Goal: Information Seeking & Learning: Understand process/instructions

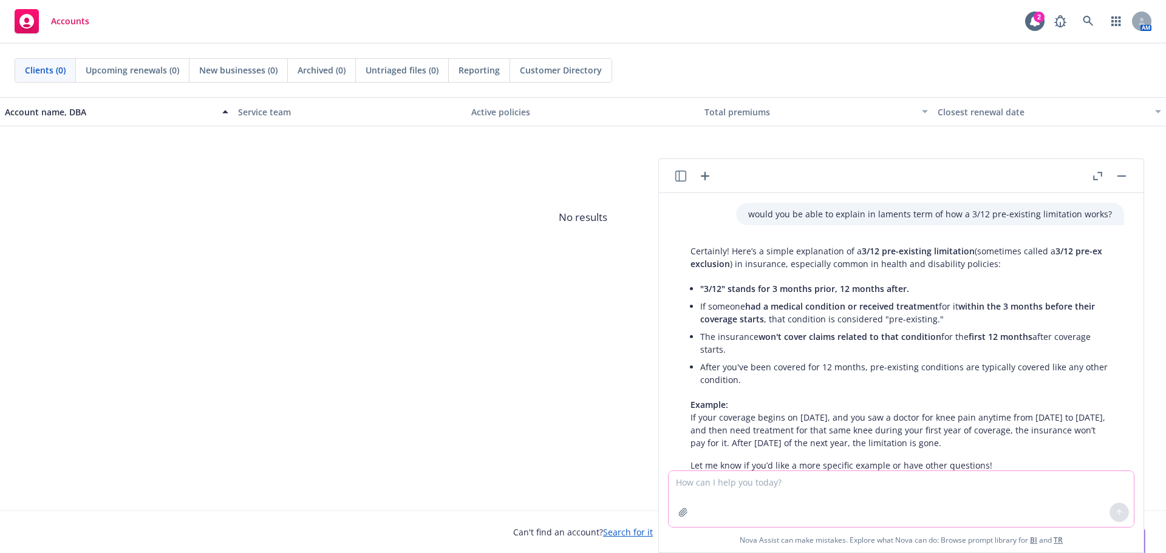
click at [739, 492] on textarea at bounding box center [900, 499] width 465 height 56
type textarea "H"
type textarea "what is an HRA in a short 1-2 sentences"
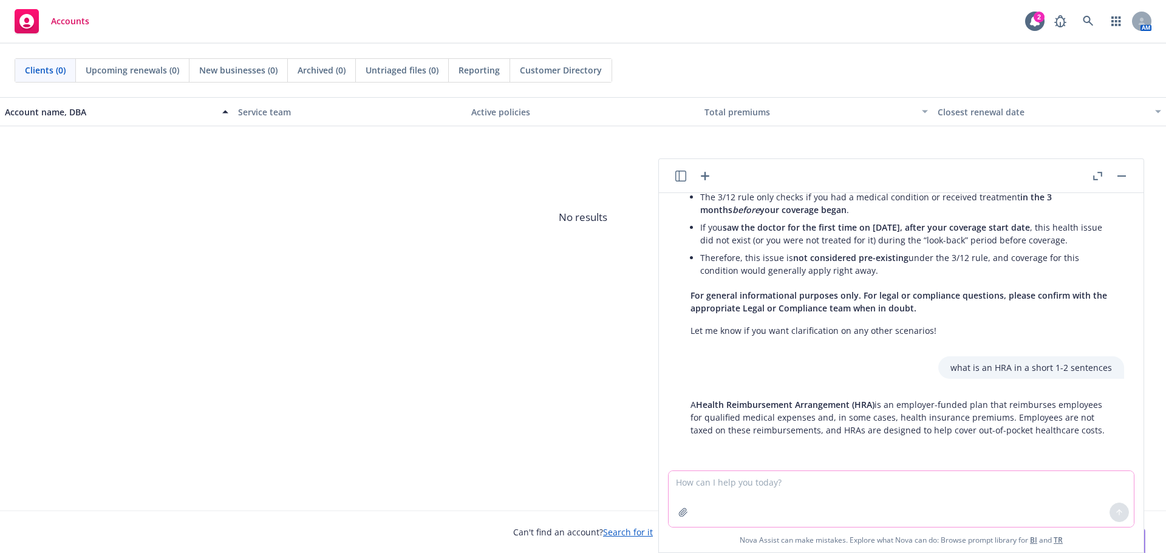
scroll to position [415, 0]
drag, startPoint x: 794, startPoint y: 431, endPoint x: 684, endPoint y: 388, distance: 118.6
click at [684, 393] on div "A Health Reimbursement Arrangement (HRA) is an employer-funded plan that reimbu…" at bounding box center [901, 417] width 446 height 48
copy p "A Health Reimbursement Arrangement (HRA) is an employer-funded plan that reimbu…"
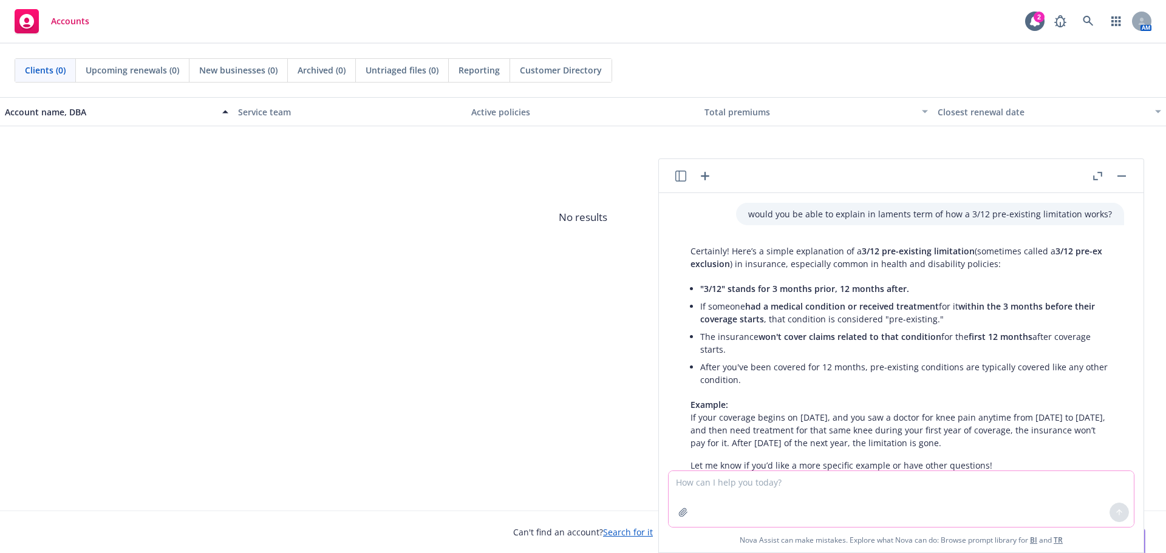
scroll to position [415, 0]
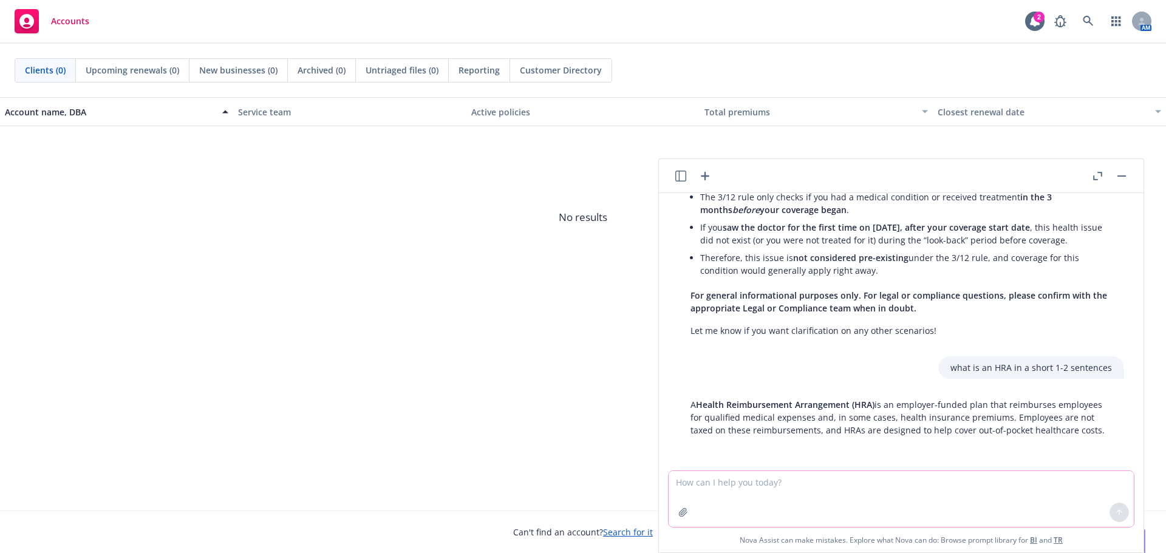
click at [735, 491] on textarea at bounding box center [900, 499] width 465 height 56
type textarea "hey nova"
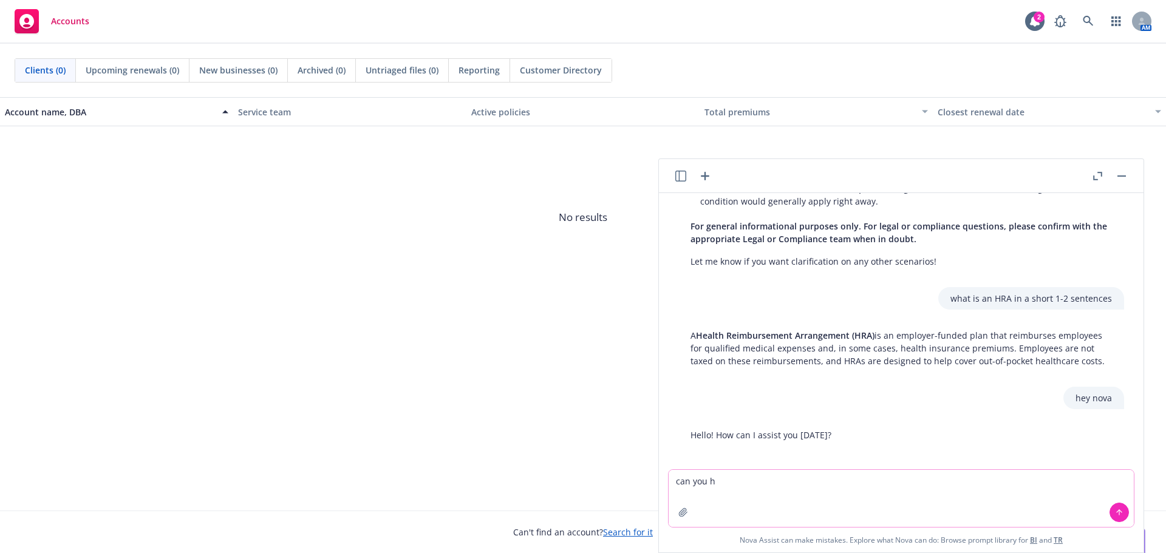
scroll to position [491, 0]
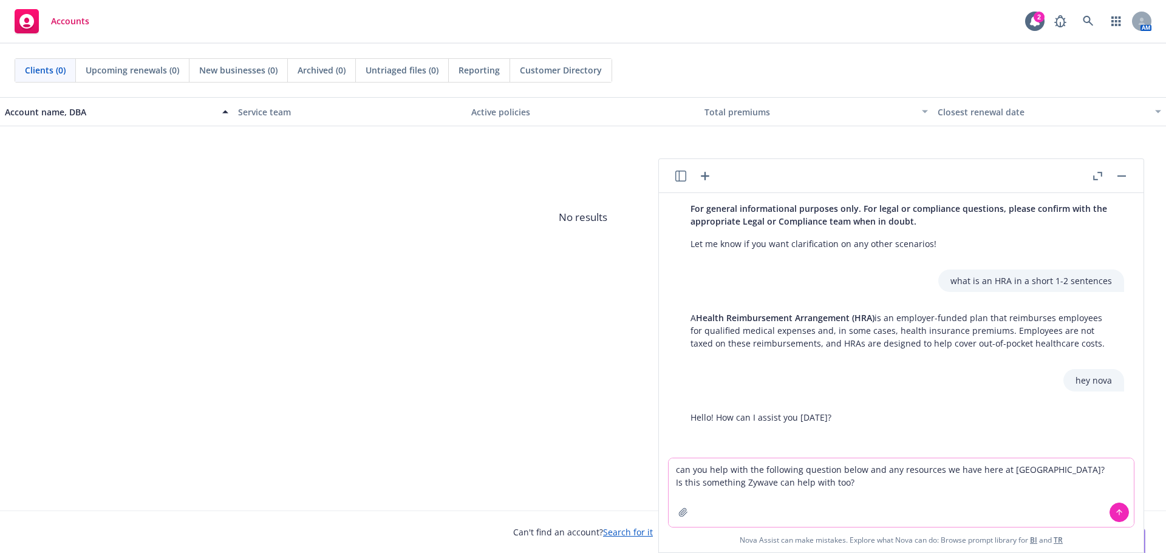
paste textarea "Kenny Nguyen was on continuous parental leave from 5/26 to 6/20 and on intermit…"
type textarea "can you help with the following question below and any resources we have here a…"
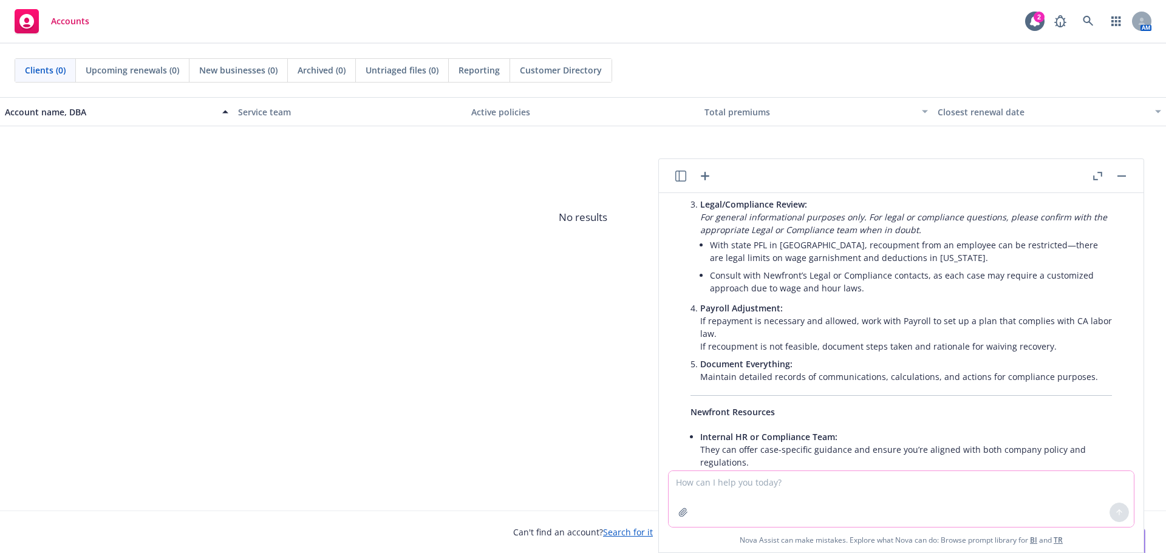
scroll to position [1333, 0]
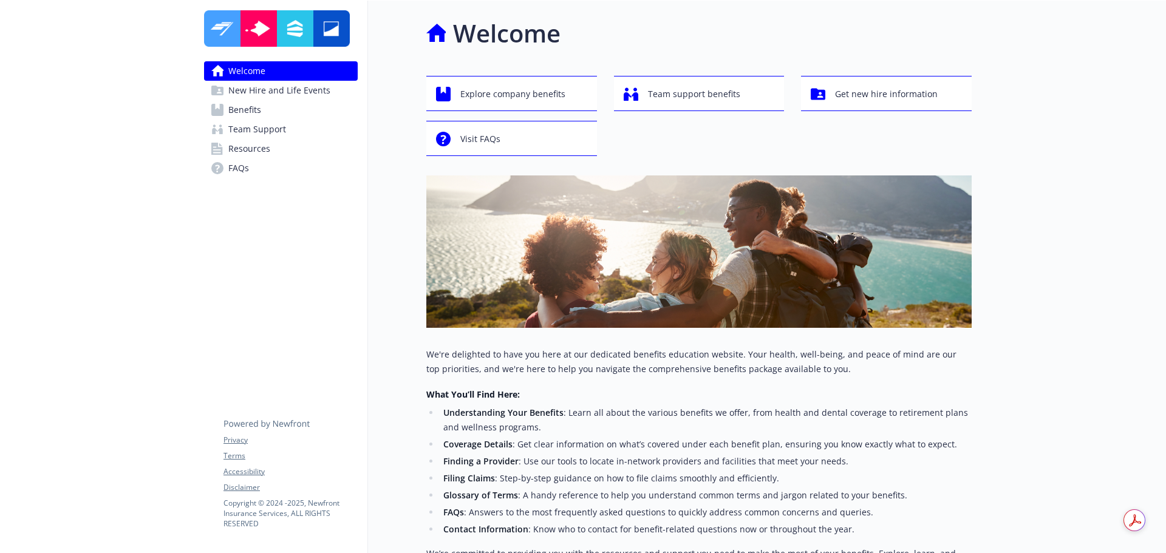
drag, startPoint x: 250, startPoint y: 110, endPoint x: 250, endPoint y: 118, distance: 7.3
click at [250, 110] on span "Benefits" at bounding box center [244, 109] width 33 height 19
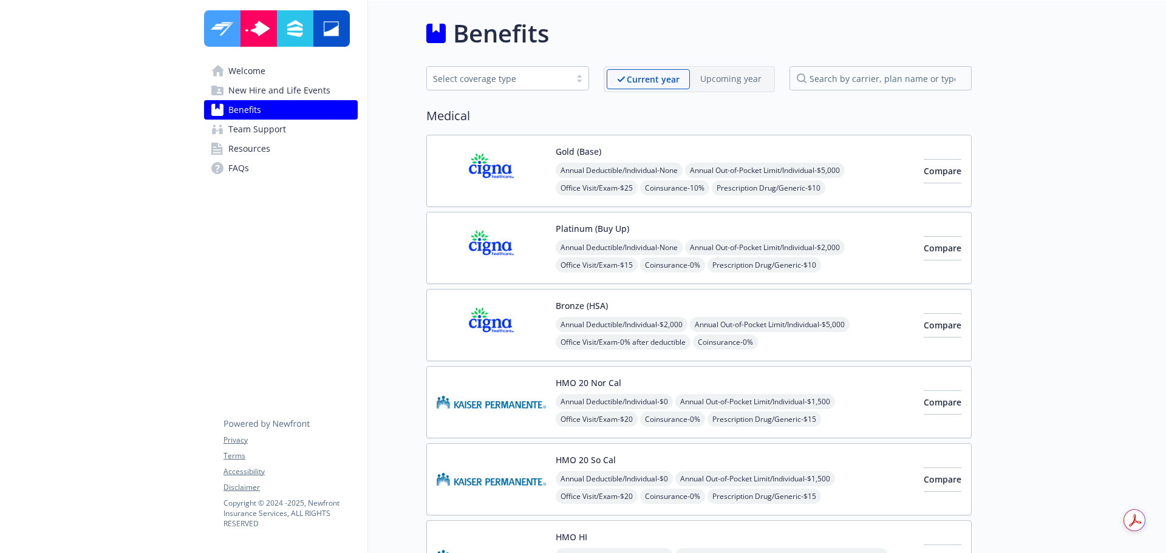
click at [494, 152] on img at bounding box center [491, 171] width 109 height 52
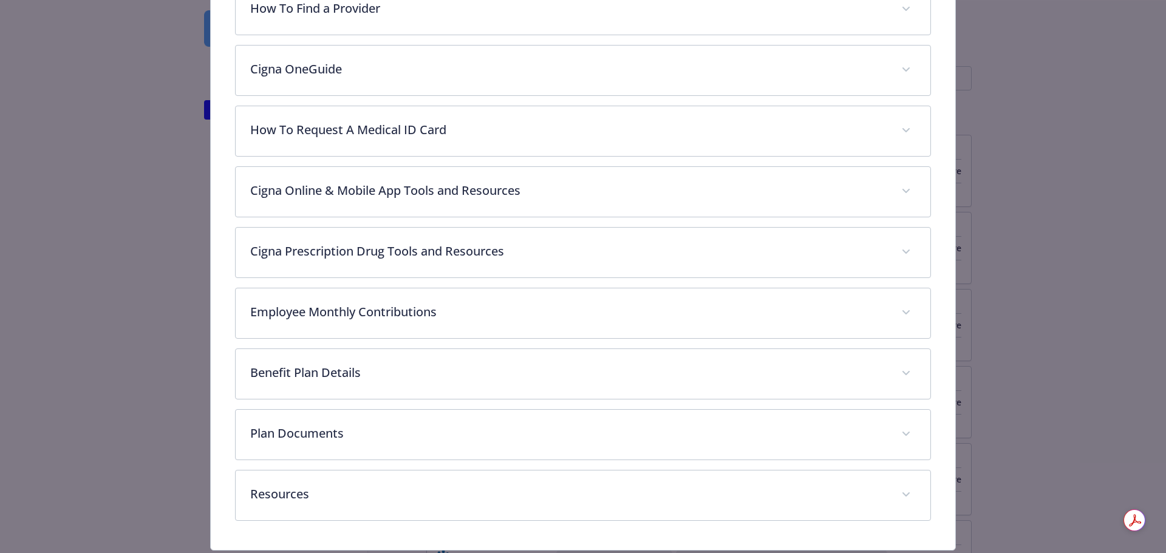
scroll to position [543, 0]
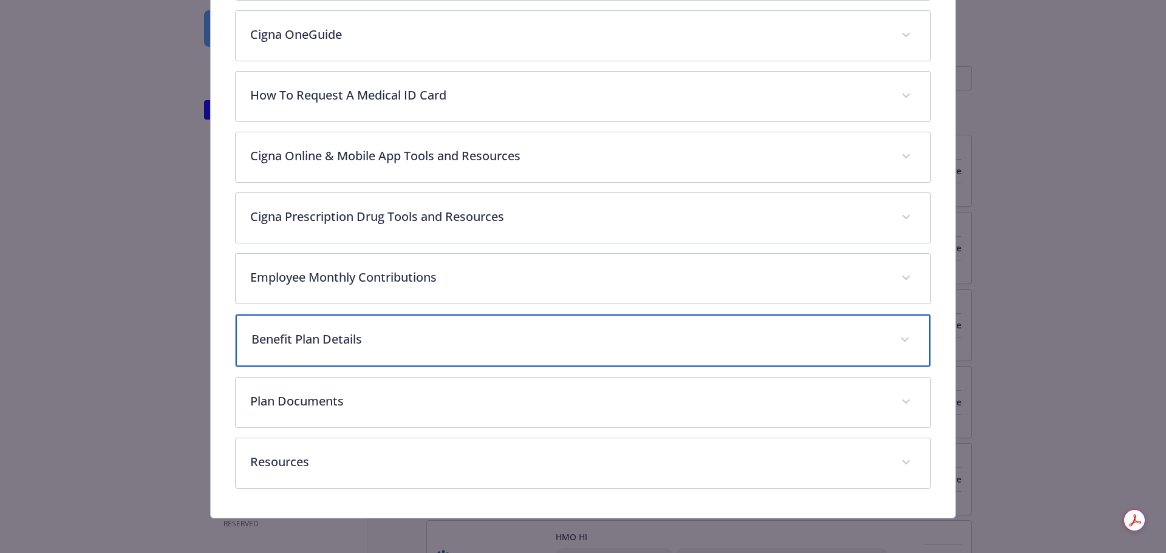
click at [435, 350] on div "Benefit Plan Details" at bounding box center [583, 340] width 695 height 52
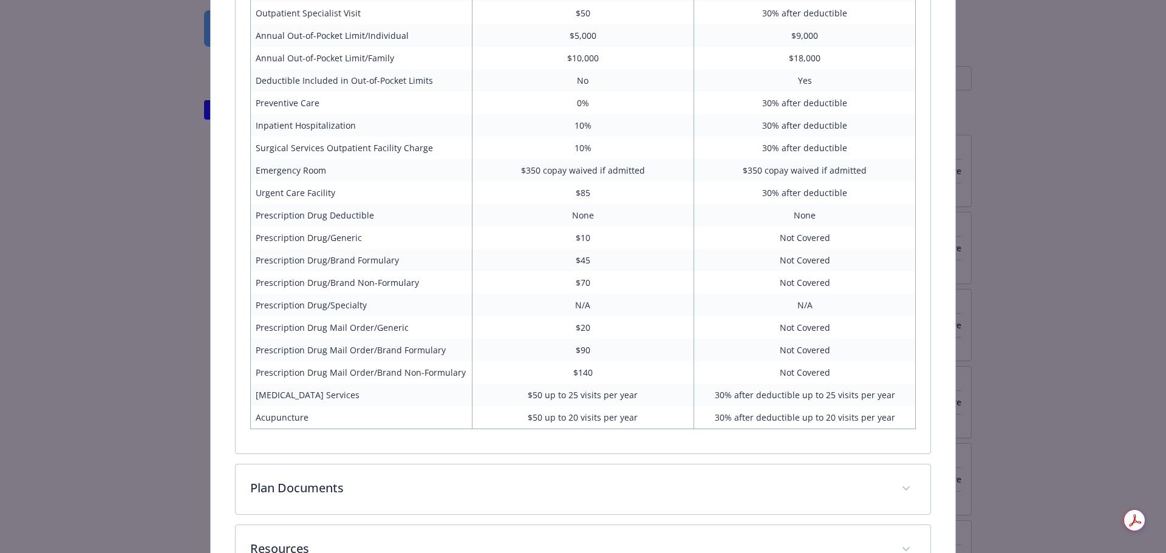
scroll to position [1120, 0]
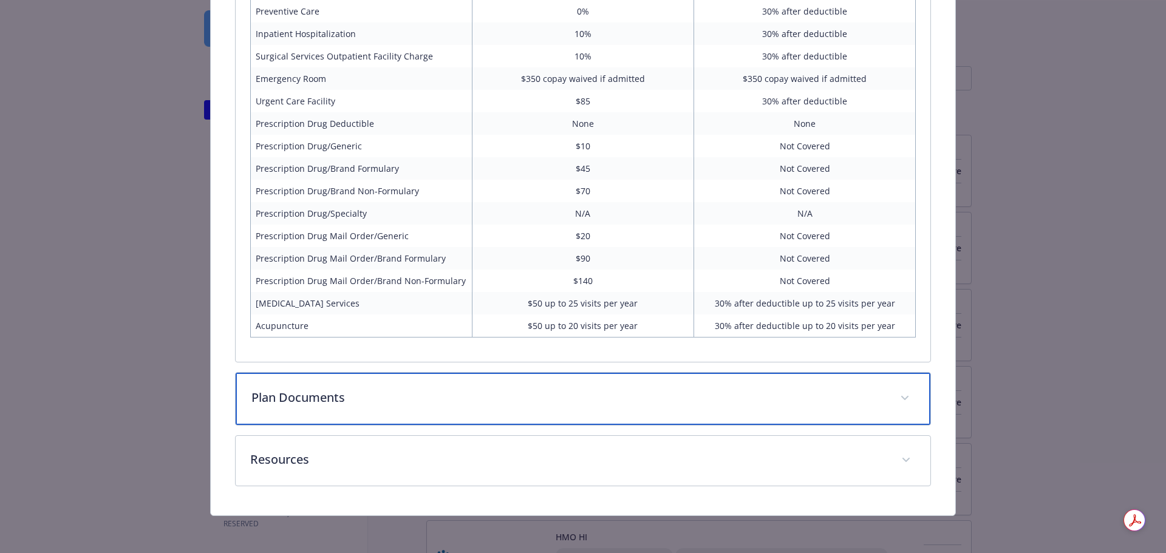
click at [431, 397] on p "Plan Documents" at bounding box center [568, 398] width 634 height 18
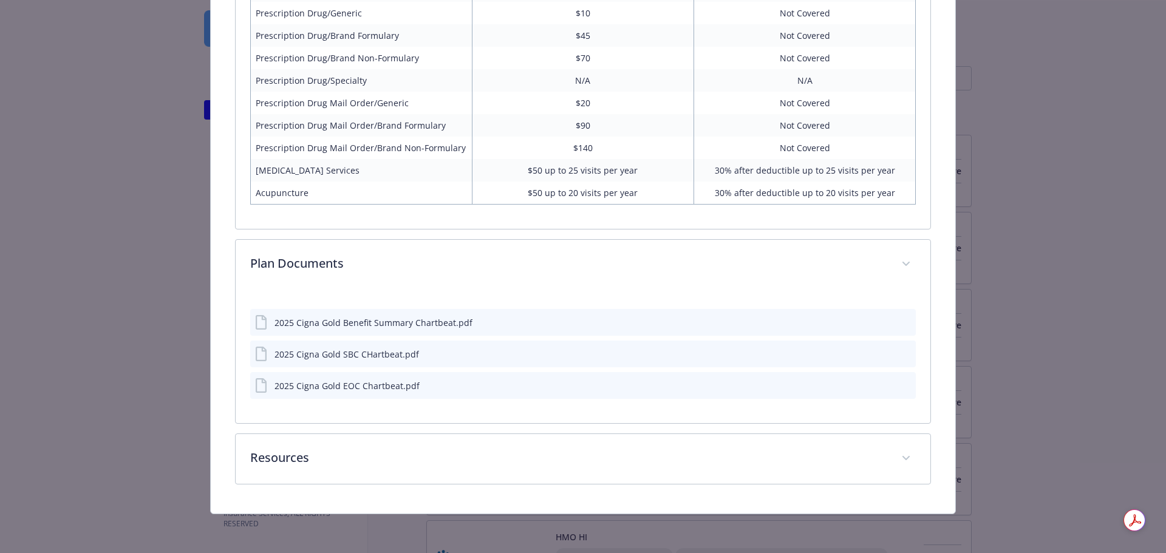
scroll to position [1251, 0]
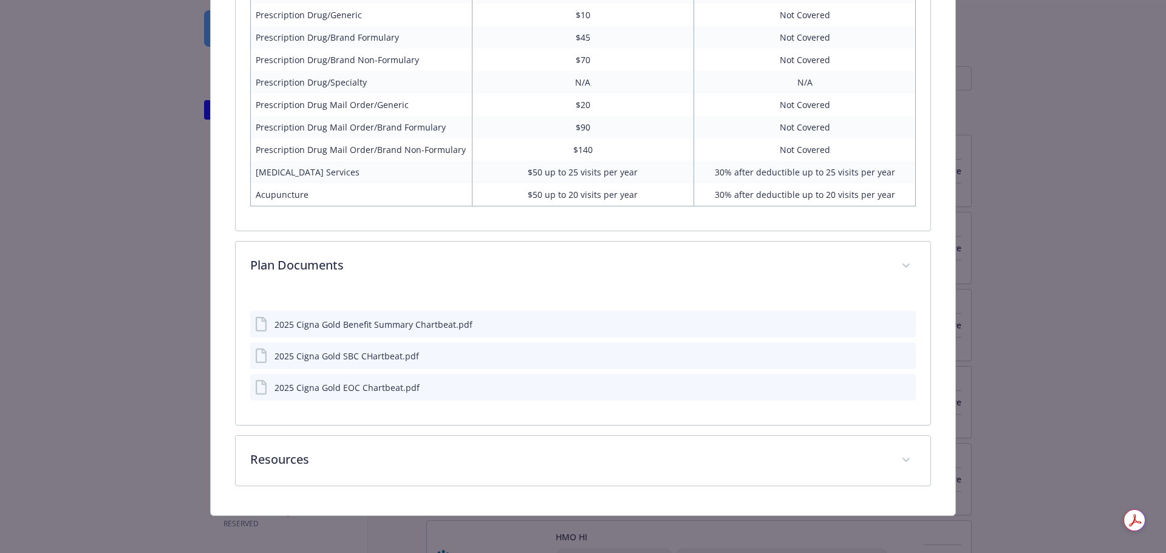
click at [898, 321] on icon "preview file" at bounding box center [903, 323] width 11 height 8
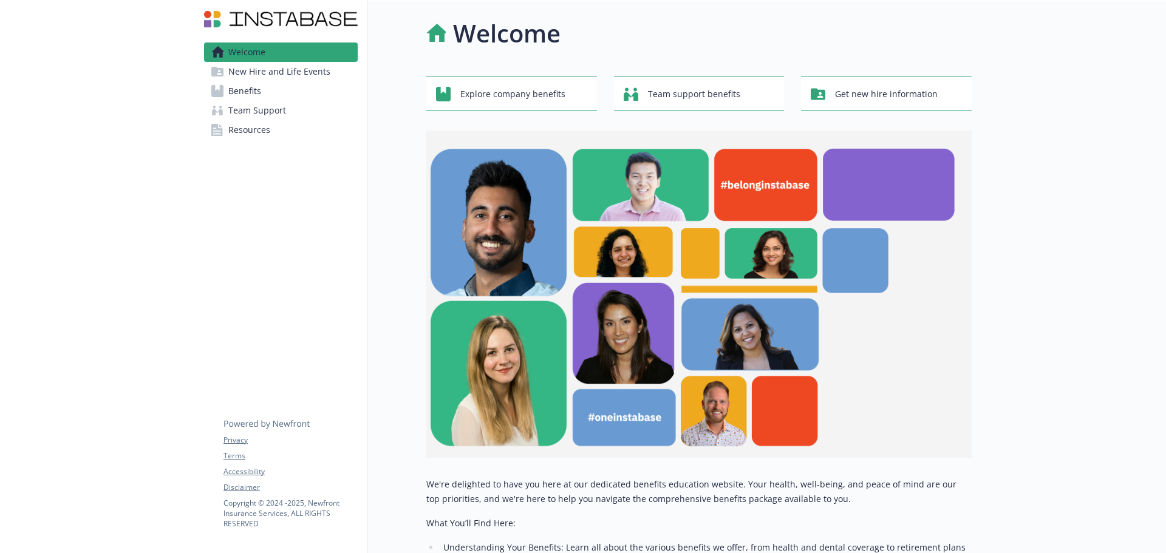
click at [262, 96] on link "Benefits" at bounding box center [281, 90] width 154 height 19
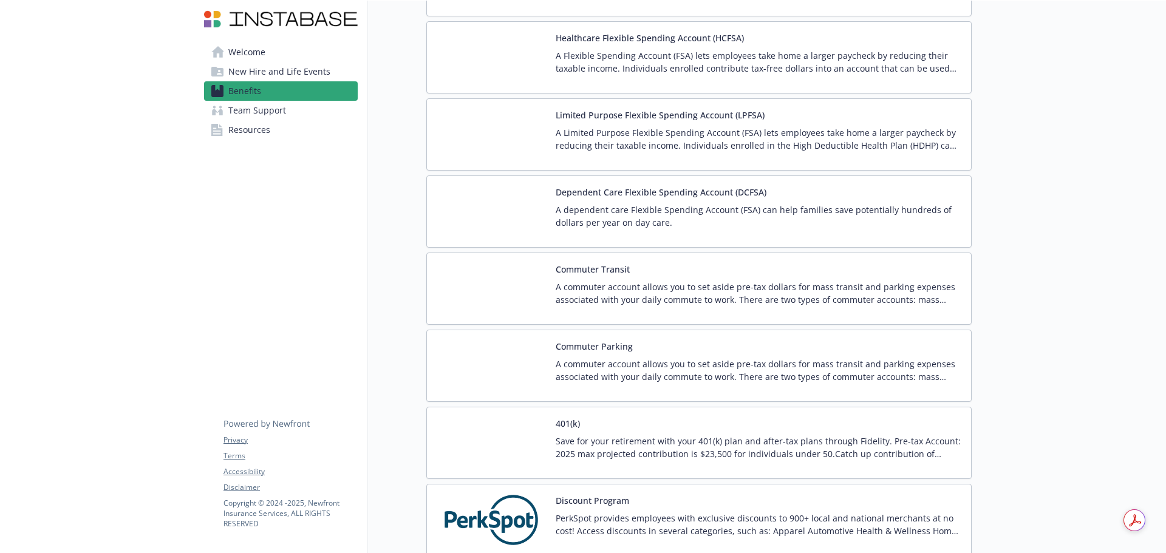
scroll to position [1457, 0]
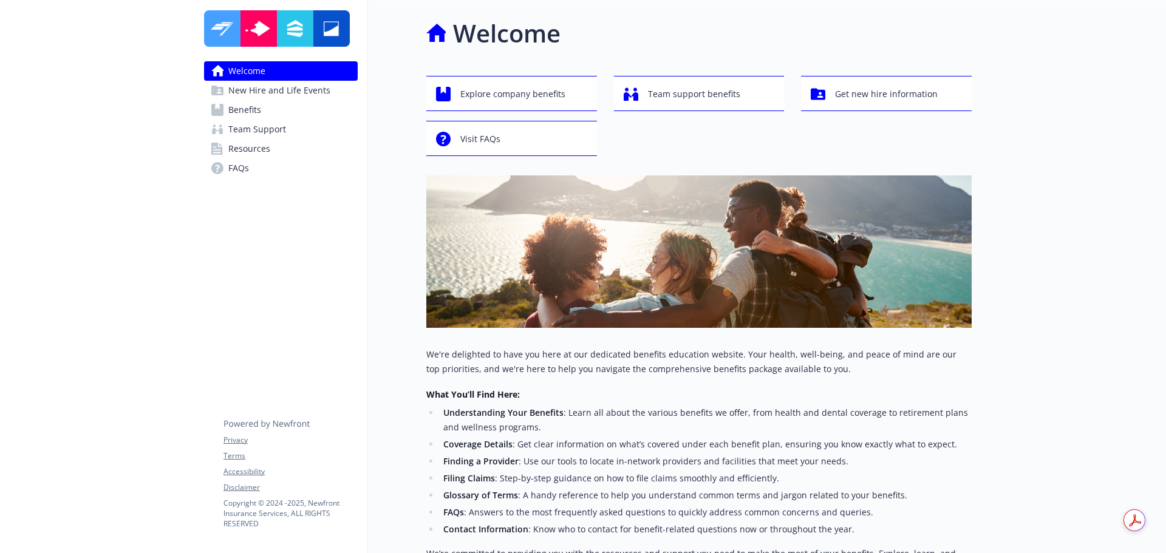
click at [271, 107] on link "Benefits" at bounding box center [281, 109] width 154 height 19
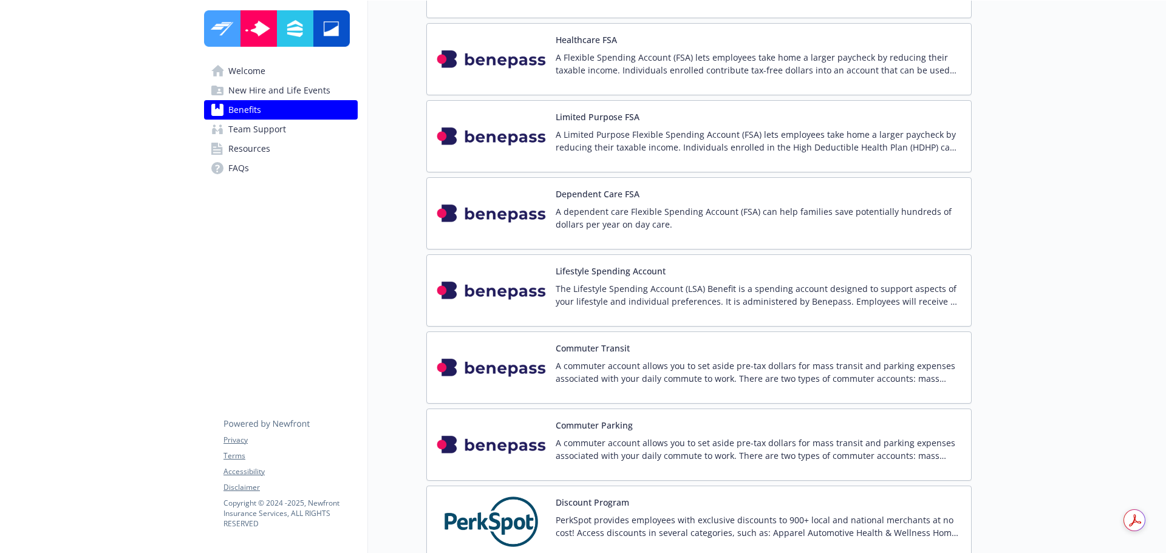
scroll to position [1882, 0]
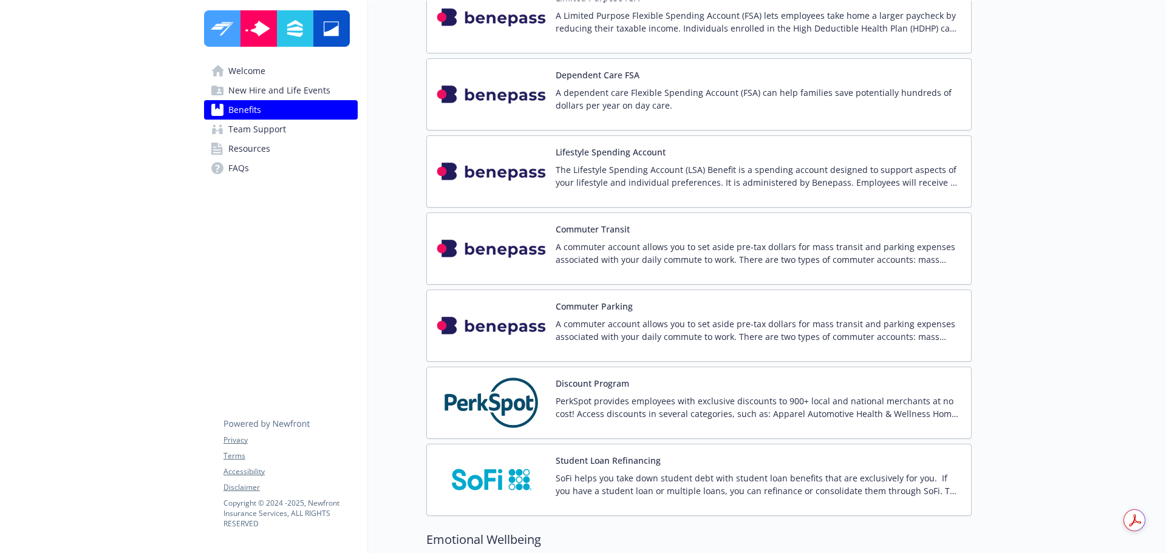
click at [485, 168] on img at bounding box center [491, 172] width 109 height 52
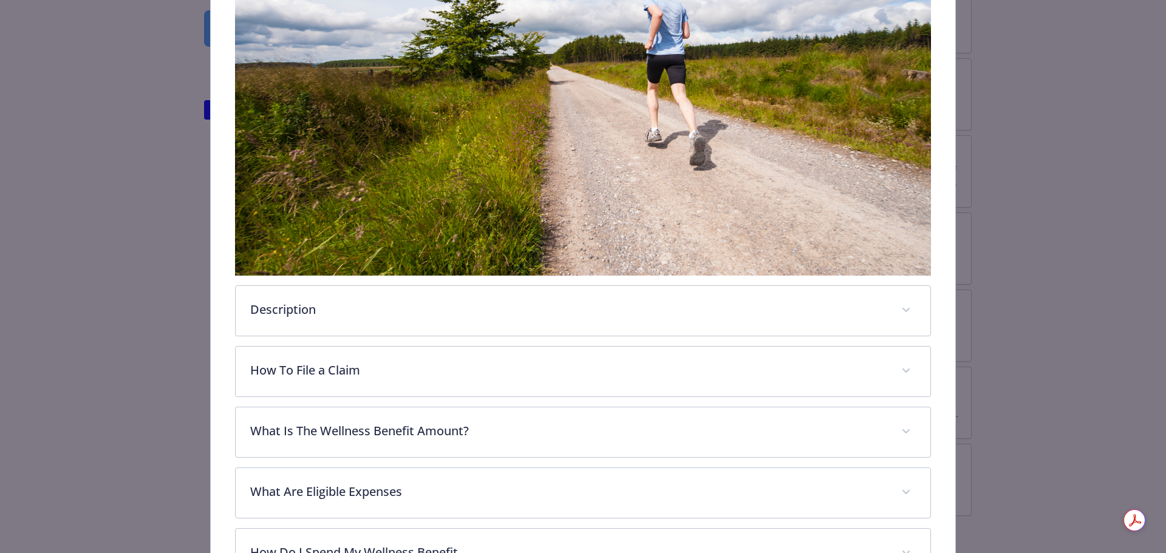
scroll to position [401, 0]
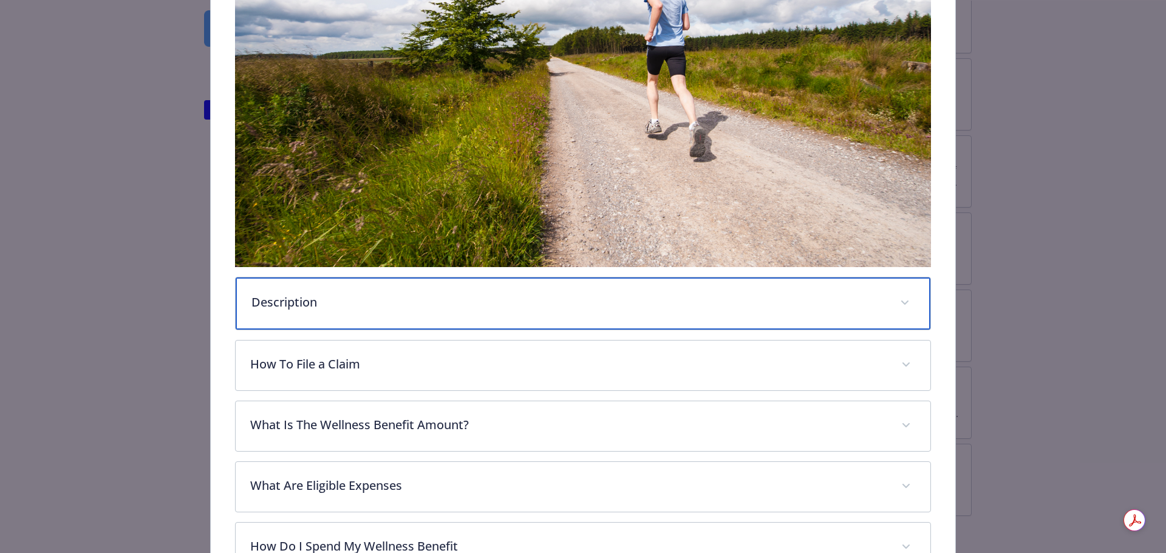
click at [362, 313] on div "Description" at bounding box center [583, 303] width 695 height 52
